Goal: Task Accomplishment & Management: Manage account settings

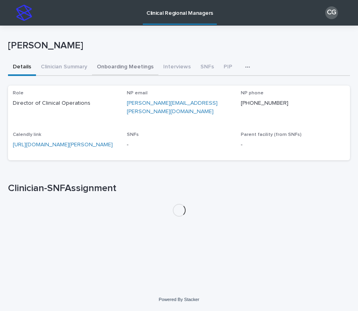
click at [116, 65] on button "Onboarding Meetings" at bounding box center [125, 67] width 66 height 17
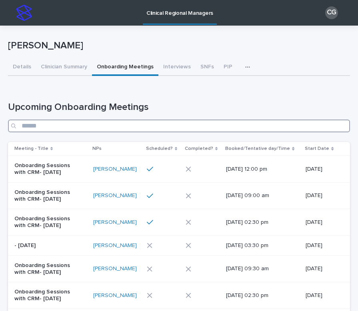
click at [149, 123] on input "Search" at bounding box center [179, 125] width 342 height 13
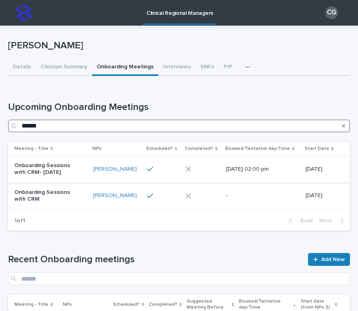
type input "******"
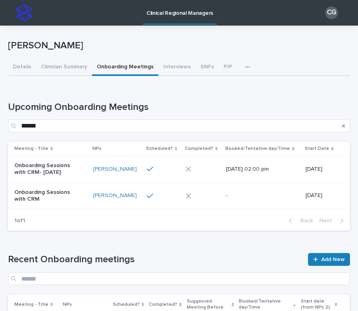
click at [70, 177] on div "Onboarding Sessions with CRM- [DATE]" at bounding box center [50, 169] width 72 height 20
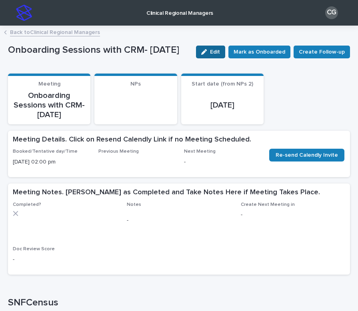
click at [218, 50] on span "Edit" at bounding box center [215, 52] width 10 height 6
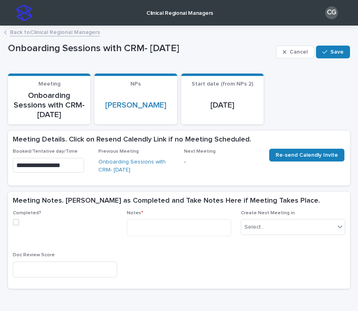
click at [15, 217] on div "Completed?" at bounding box center [65, 221] width 104 height 22
click at [10, 219] on div "Completed? Notes * Create Next Meeting in Select... Doc Review Score" at bounding box center [179, 249] width 342 height 78
click at [18, 220] on span at bounding box center [16, 222] width 6 height 6
click at [155, 223] on textarea at bounding box center [179, 227] width 104 height 17
paste textarea "**********"
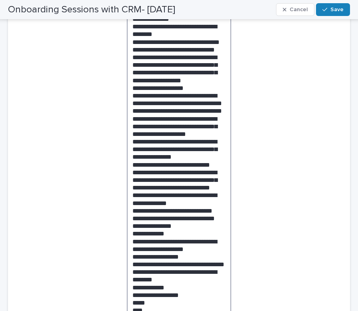
scroll to position [292, 0]
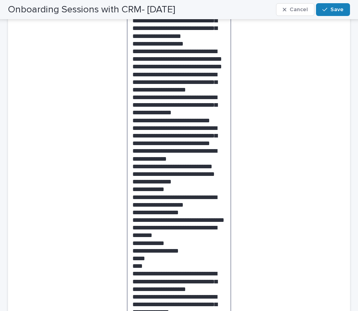
click at [160, 152] on textarea at bounding box center [179, 140] width 104 height 426
drag, startPoint x: 175, startPoint y: 128, endPoint x: 177, endPoint y: 124, distance: 4.1
click at [177, 124] on textarea at bounding box center [179, 140] width 104 height 426
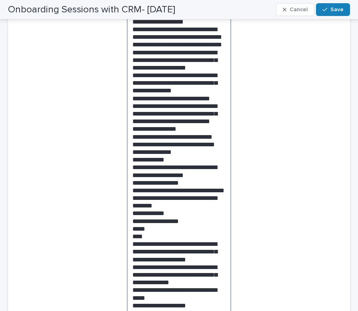
scroll to position [317, 0]
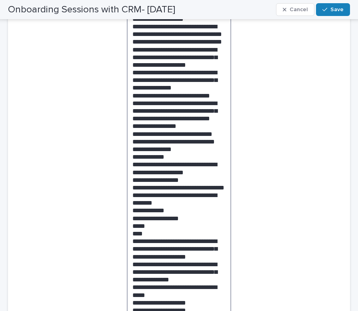
drag, startPoint x: 164, startPoint y: 160, endPoint x: 131, endPoint y: 154, distance: 33.6
click at [131, 154] on textarea at bounding box center [179, 112] width 104 height 420
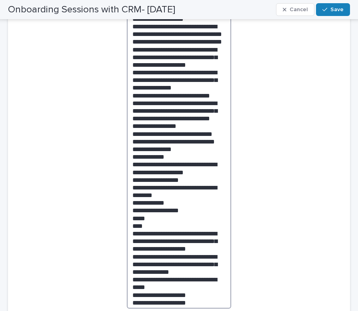
drag, startPoint x: 165, startPoint y: 157, endPoint x: 91, endPoint y: 150, distance: 74.6
click at [91, 150] on div "Completed? Notes * Create Next Meeting in Select... Doc Review Score" at bounding box center [179, 124] width 332 height 463
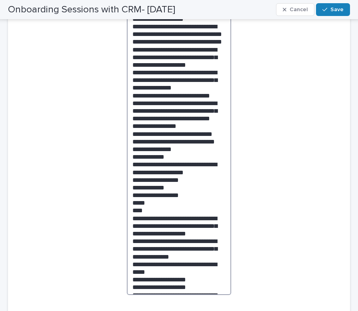
drag, startPoint x: 147, startPoint y: 172, endPoint x: 131, endPoint y: 165, distance: 17.0
click at [131, 165] on textarea at bounding box center [179, 98] width 104 height 393
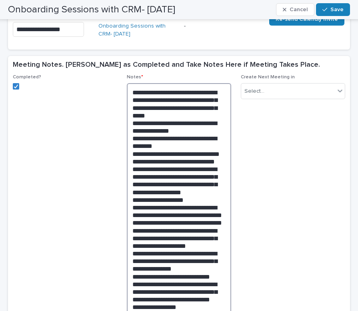
scroll to position [137, 0]
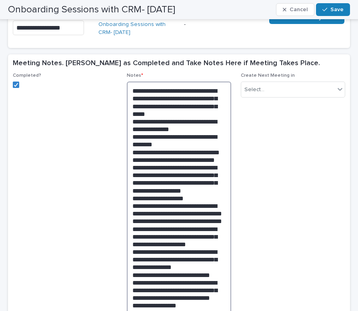
type textarea "**********"
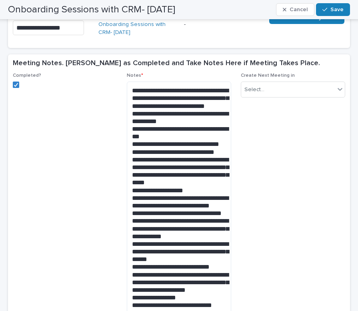
click at [271, 100] on div "Create Next Meeting in Select..." at bounding box center [293, 88] width 104 height 31
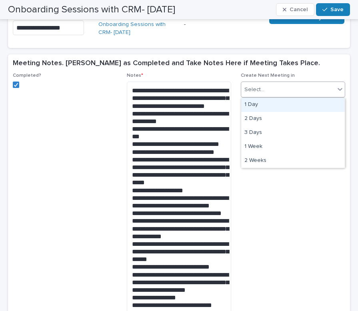
click at [266, 88] on div "Select..." at bounding box center [288, 89] width 94 height 13
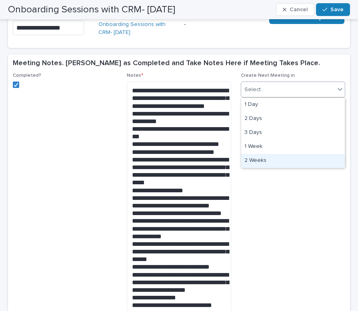
click at [262, 161] on div "2 Weeks" at bounding box center [293, 161] width 104 height 14
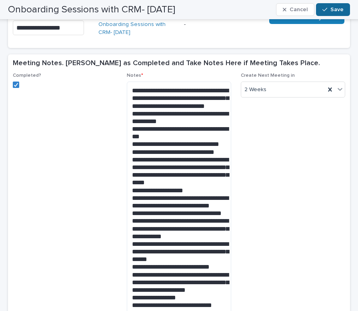
click at [329, 9] on div "button" at bounding box center [326, 10] width 8 height 6
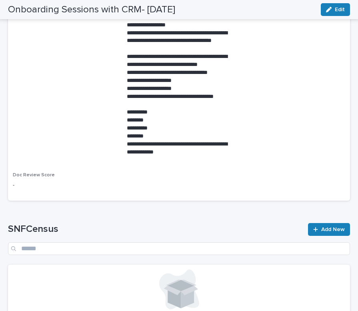
scroll to position [0, 0]
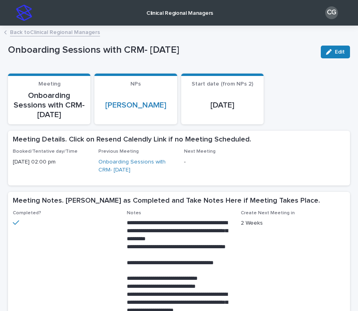
click at [24, 12] on img at bounding box center [24, 13] width 16 height 16
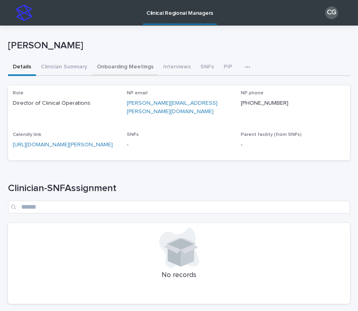
click at [123, 66] on button "Onboarding Meetings" at bounding box center [125, 67] width 66 height 17
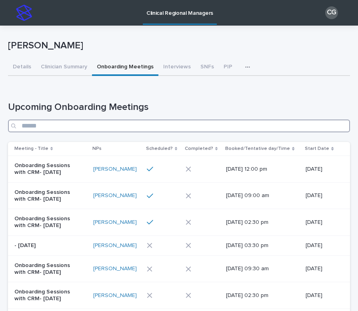
click at [159, 124] on input "Search" at bounding box center [179, 125] width 342 height 13
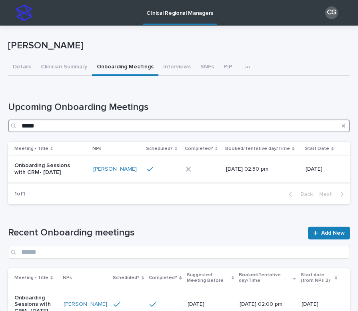
type input "*****"
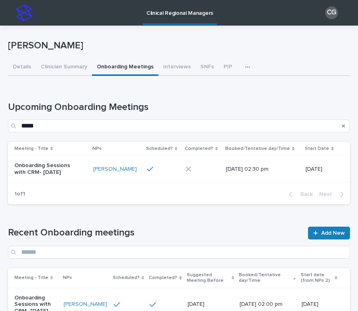
click at [85, 175] on div "Onboarding Sessions with CRM- [DATE]" at bounding box center [50, 169] width 72 height 20
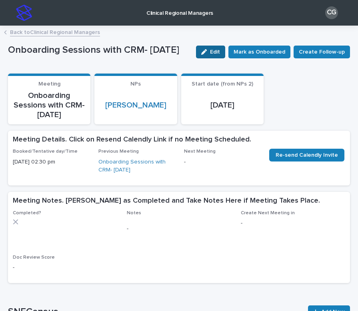
click at [209, 56] on button "Edit" at bounding box center [210, 52] width 29 height 13
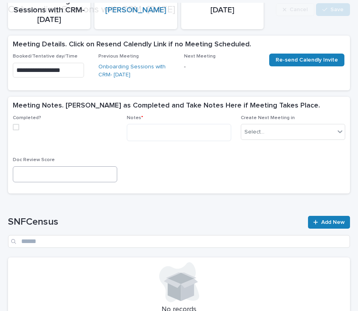
scroll to position [113, 0]
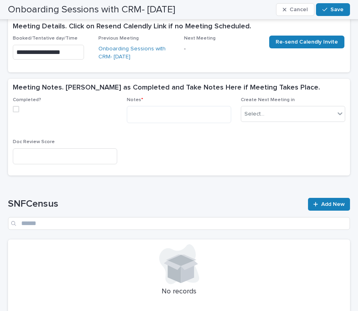
click at [16, 106] on span at bounding box center [16, 109] width 6 height 6
click at [129, 111] on textarea at bounding box center [179, 114] width 104 height 17
paste textarea "**********"
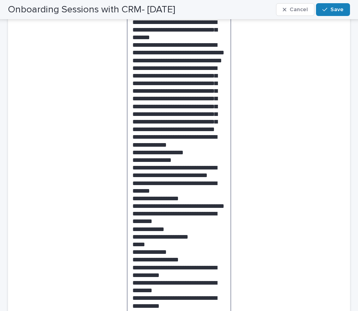
scroll to position [299, 0]
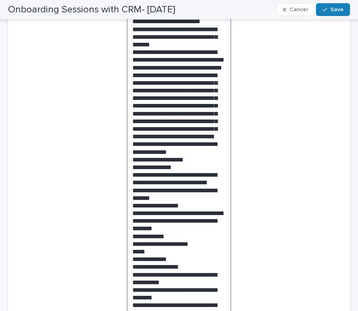
drag, startPoint x: 166, startPoint y: 203, endPoint x: 130, endPoint y: 181, distance: 41.9
click at [130, 181] on textarea at bounding box center [179, 136] width 104 height 433
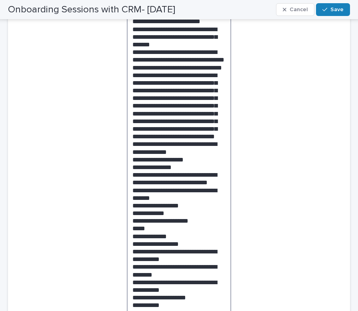
drag, startPoint x: 172, startPoint y: 129, endPoint x: 177, endPoint y: 126, distance: 5.8
click at [177, 126] on textarea at bounding box center [179, 123] width 104 height 406
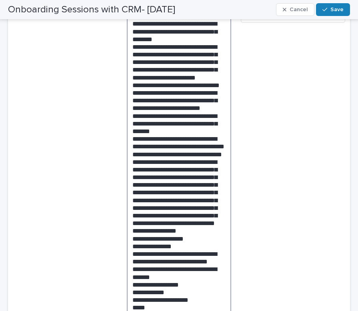
scroll to position [198, 0]
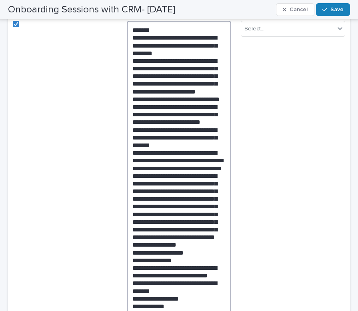
drag, startPoint x: 196, startPoint y: 149, endPoint x: 109, endPoint y: 136, distance: 88.1
click at [109, 136] on div "Completed? Notes * Create Next Meeting in Select... Doc Review Score" at bounding box center [179, 240] width 332 height 456
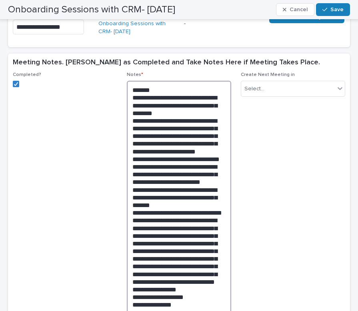
scroll to position [130, 0]
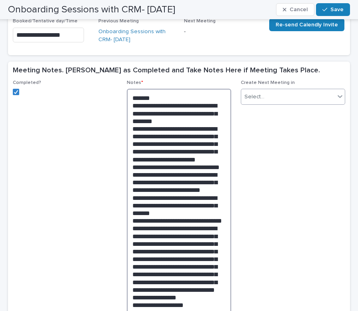
type textarea "**********"
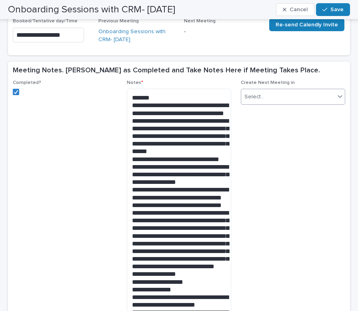
click at [265, 98] on input "text" at bounding box center [265, 97] width 1 height 8
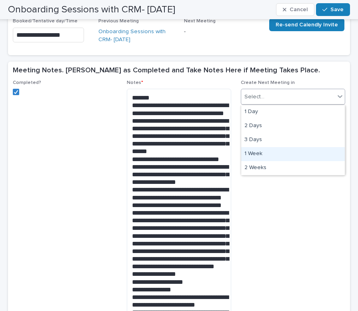
click at [251, 155] on div "1 Week" at bounding box center [293, 154] width 104 height 14
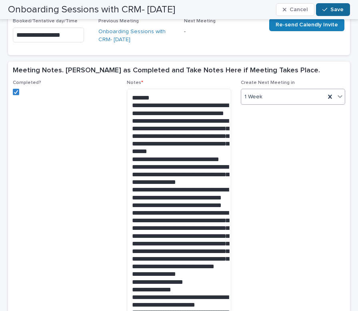
click at [330, 9] on div "button" at bounding box center [326, 10] width 8 height 6
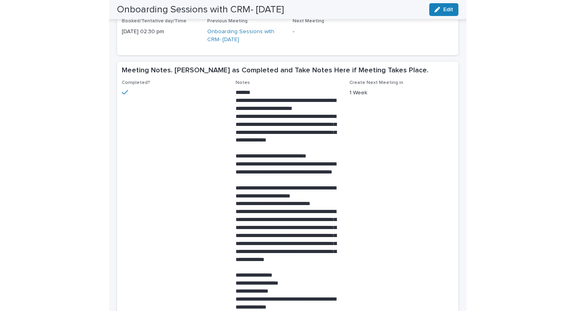
scroll to position [0, 0]
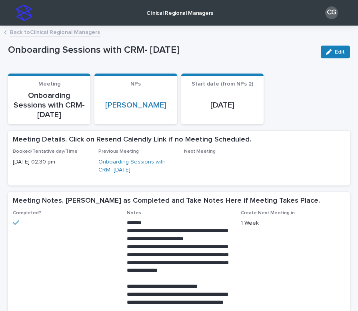
click at [53, 33] on link "Back to Clinical Regional Managers" at bounding box center [55, 31] width 90 height 9
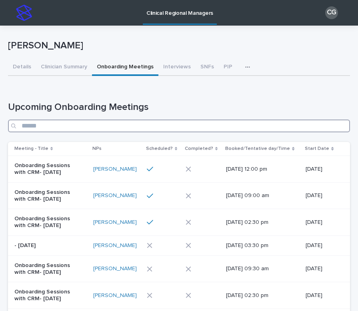
click at [139, 124] on input "Search" at bounding box center [179, 125] width 342 height 13
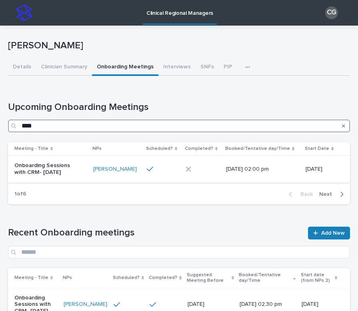
type input "****"
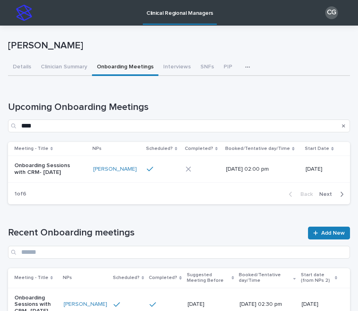
click at [67, 180] on td "Onboarding Sessions with CRM- [DATE]" at bounding box center [49, 169] width 82 height 27
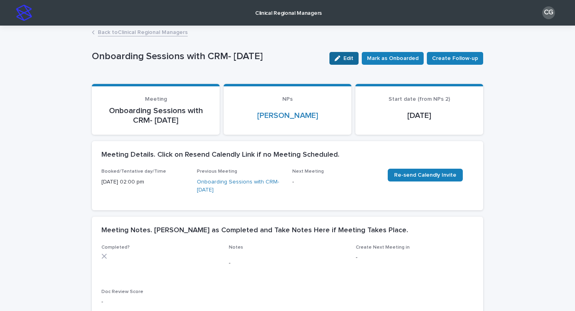
click at [340, 56] on icon "button" at bounding box center [338, 59] width 6 height 6
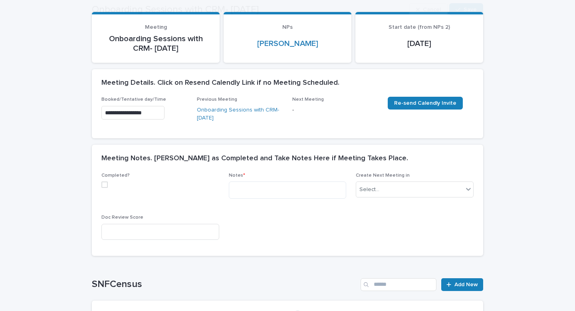
scroll to position [98, 0]
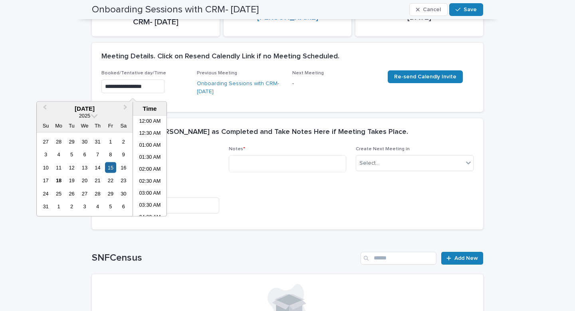
click at [131, 83] on input "**********" at bounding box center [133, 87] width 63 height 14
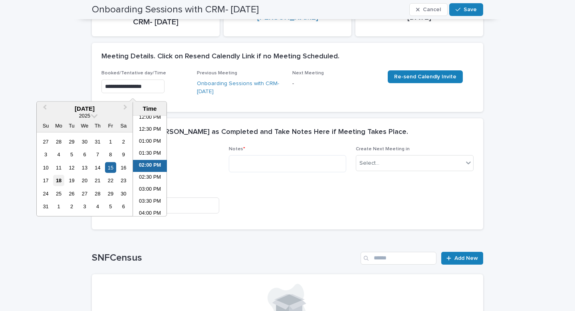
click at [60, 179] on div "18" at bounding box center [58, 180] width 11 height 11
click at [141, 188] on li "03:00 PM" at bounding box center [150, 190] width 34 height 12
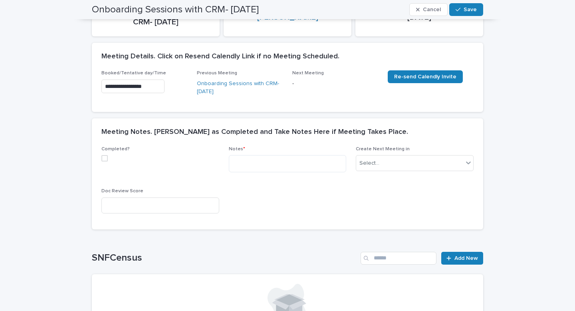
type input "**********"
click at [105, 160] on span at bounding box center [105, 158] width 6 height 6
click at [236, 160] on textarea at bounding box center [288, 163] width 118 height 17
paste textarea "**********"
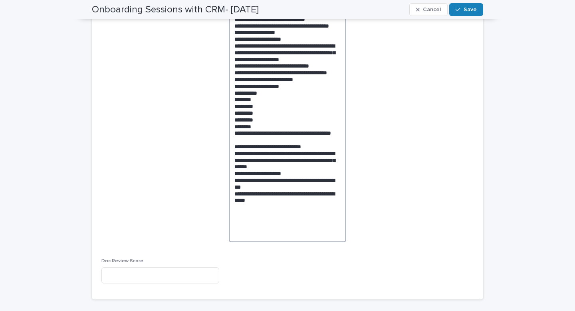
scroll to position [584, 0]
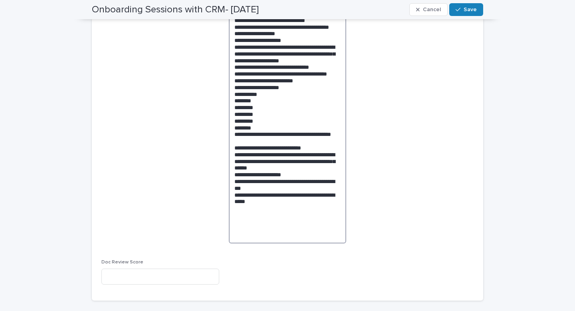
drag, startPoint x: 283, startPoint y: 235, endPoint x: 232, endPoint y: 176, distance: 77.9
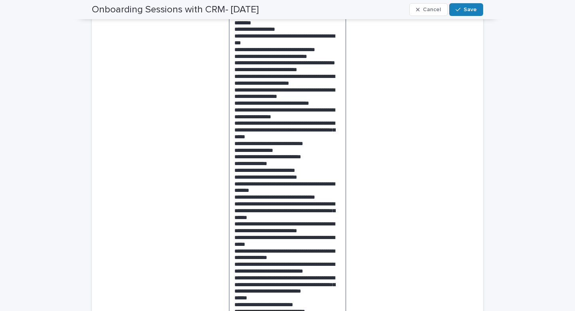
scroll to position [295, 0]
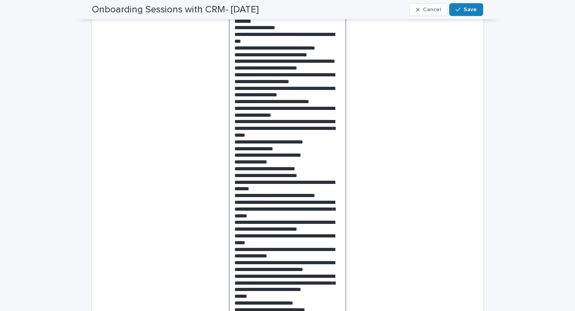
click at [284, 86] on textarea at bounding box center [288, 215] width 118 height 514
drag, startPoint x: 322, startPoint y: 94, endPoint x: 207, endPoint y: 87, distance: 116.1
click at [206, 87] on div "Completed? Notes * Create Next Meeting in Select... Doc Review Score" at bounding box center [288, 235] width 372 height 570
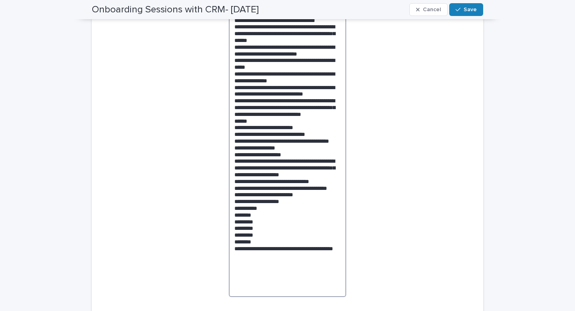
scroll to position [459, 0]
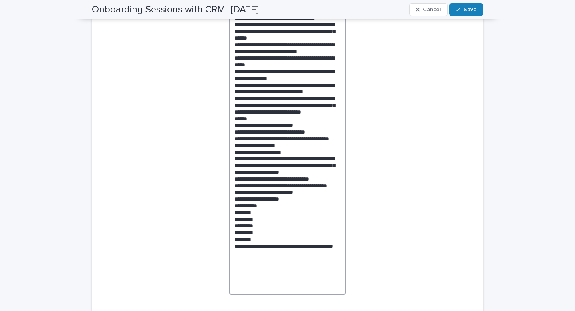
click at [257, 121] on textarea at bounding box center [288, 44] width 118 height 500
drag, startPoint x: 339, startPoint y: 105, endPoint x: 235, endPoint y: 97, distance: 104.6
click at [235, 97] on textarea at bounding box center [288, 44] width 118 height 500
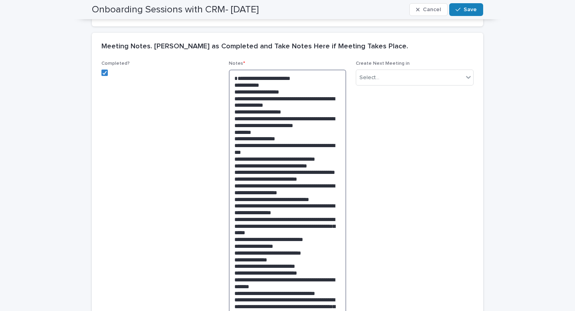
scroll to position [100, 0]
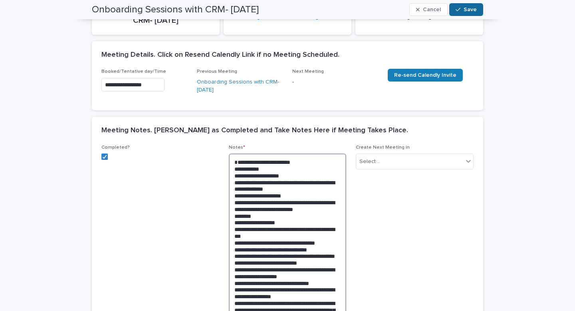
type textarea "**********"
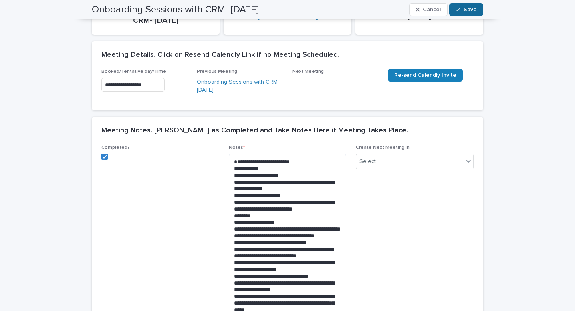
click at [357, 8] on span "Save" at bounding box center [470, 10] width 13 height 6
